Goal: Find specific page/section: Find specific page/section

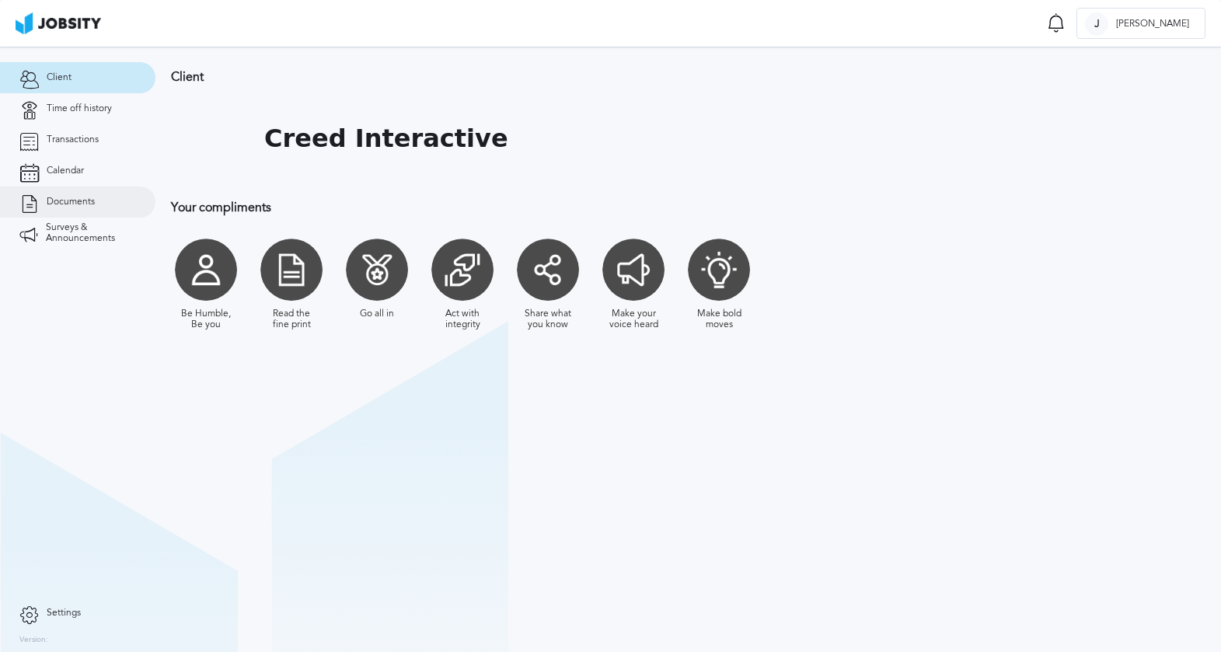
click at [54, 205] on span "Documents" at bounding box center [71, 202] width 48 height 11
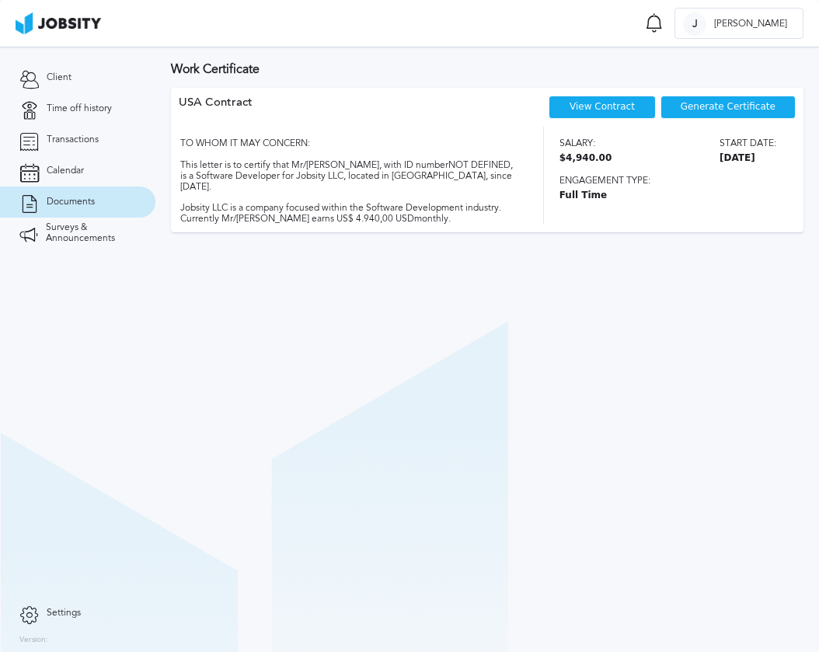
drag, startPoint x: 416, startPoint y: 402, endPoint x: 259, endPoint y: 288, distance: 193.5
click at [416, 402] on section "Work Certificate USA [DEMOGRAPHIC_DATA] View Contract Generate Certificate TO W…" at bounding box center [486, 349] width 663 height 605
click at [65, 178] on link "Calendar" at bounding box center [77, 170] width 155 height 31
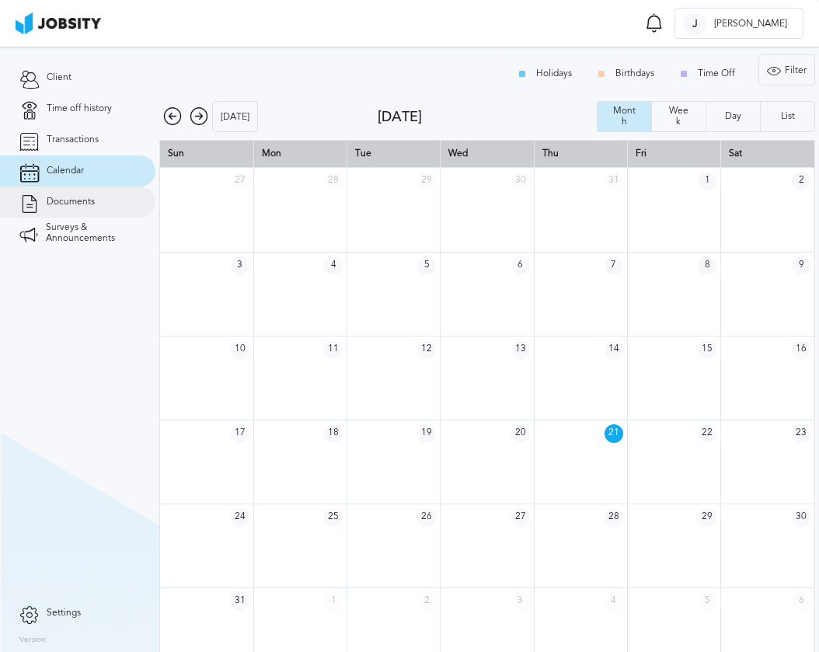
click at [66, 204] on span "Documents" at bounding box center [71, 202] width 48 height 11
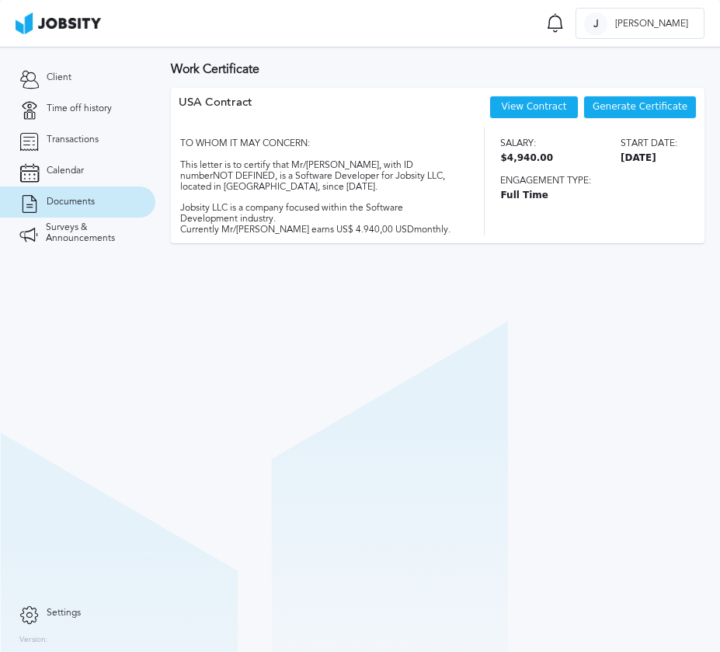
click at [554, 107] on link "View Contract" at bounding box center [534, 106] width 65 height 11
click at [355, 342] on section "Work Certificate USA [DEMOGRAPHIC_DATA] View Contract Generate Certificate TO W…" at bounding box center [437, 349] width 565 height 605
click at [535, 409] on section "Work Certificate USA [DEMOGRAPHIC_DATA] View Contract Generate Certificate TO W…" at bounding box center [437, 349] width 565 height 605
